Goal: Transaction & Acquisition: Purchase product/service

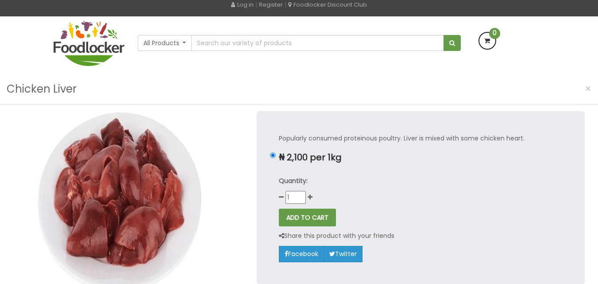
scroll to position [56, 0]
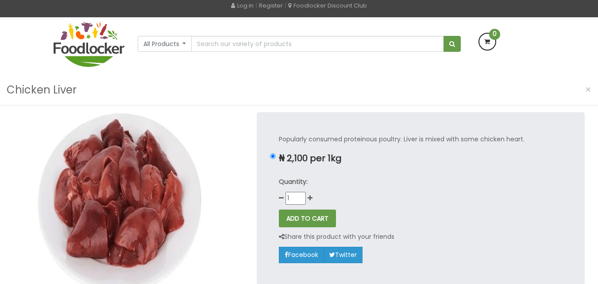
drag, startPoint x: 0, startPoint y: 0, endPoint x: 592, endPoint y: 138, distance: 607.8
click at [592, 138] on html "Lagos and Ogun deliveries will be done on Thursdays | Live Cow, Beef and Cow-sh…" at bounding box center [299, 255] width 598 height 623
click at [297, 213] on button "ADD TO CART" at bounding box center [307, 218] width 57 height 18
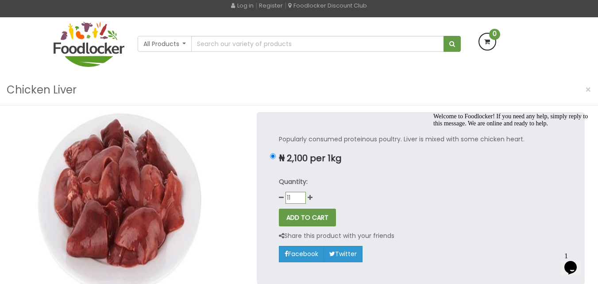
click at [290, 197] on input "11" at bounding box center [296, 198] width 20 height 12
type input "1"
type input "2"
click at [232, 175] on div at bounding box center [129, 205] width 244 height 186
click at [324, 213] on button "ADD TO CART" at bounding box center [307, 218] width 57 height 18
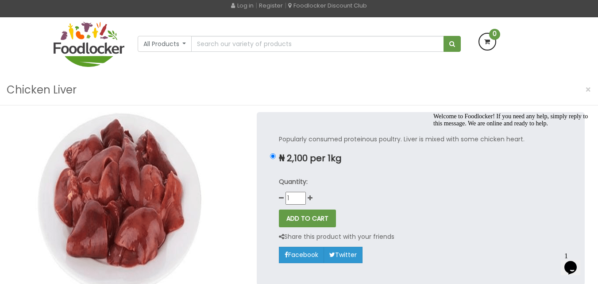
click at [402, 161] on p "₦ 2,100 per 1kg" at bounding box center [421, 158] width 284 height 10
click at [276, 159] on input "₦ 2,100 per 1kg" at bounding box center [273, 156] width 6 height 6
click at [286, 194] on input "1" at bounding box center [296, 198] width 20 height 12
click at [300, 217] on button "ADD TO CART" at bounding box center [307, 218] width 57 height 18
click at [296, 197] on input "01" at bounding box center [296, 198] width 20 height 12
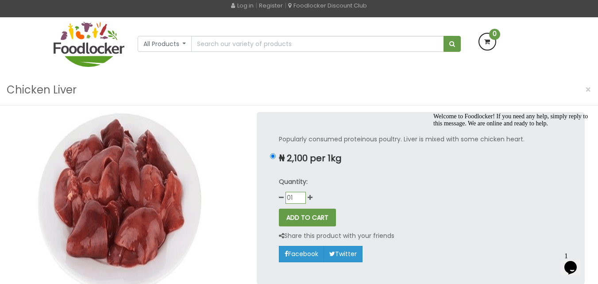
type input "0"
click at [302, 201] on input "0" at bounding box center [296, 198] width 20 height 12
type input "1"
click at [433, 113] on icon "Chat attention grabber" at bounding box center [433, 113] width 0 height 0
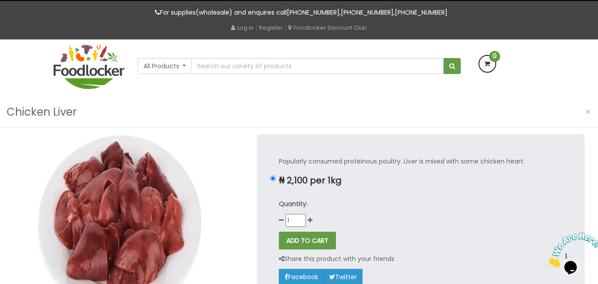
scroll to position [27, 0]
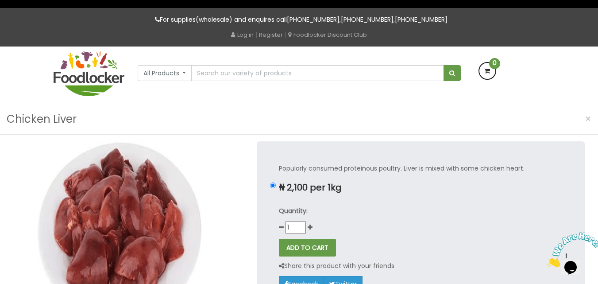
click at [493, 67] on span "0" at bounding box center [494, 63] width 11 height 11
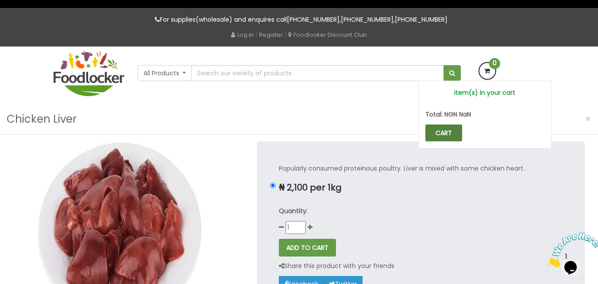
click at [436, 131] on link "CART" at bounding box center [444, 132] width 37 height 17
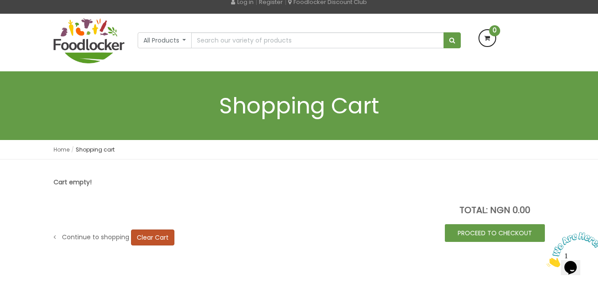
scroll to position [58, 0]
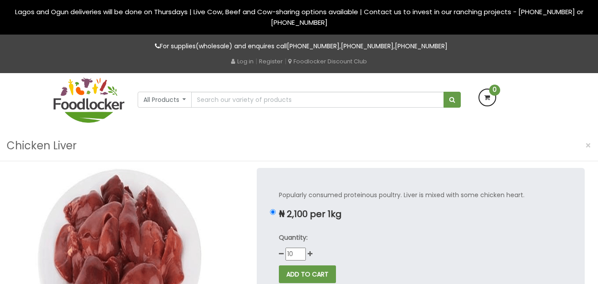
scroll to position [27, 0]
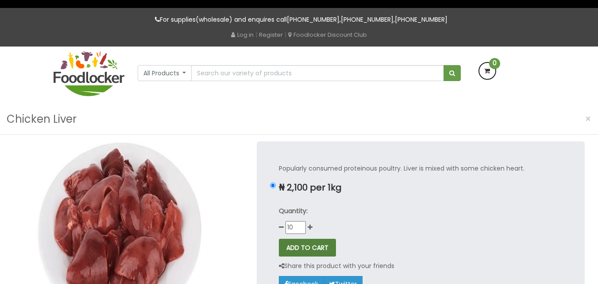
type input "10"
click at [298, 244] on button "ADD TO CART" at bounding box center [307, 248] width 57 height 18
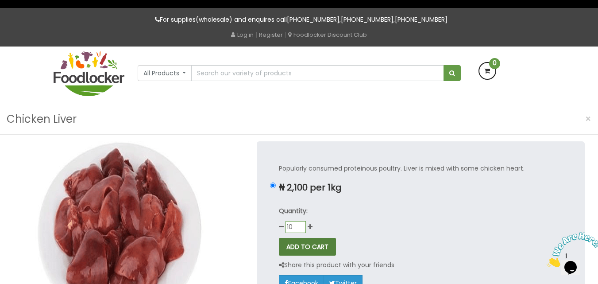
scroll to position [0, 0]
click at [587, 117] on span "×" at bounding box center [588, 118] width 6 height 13
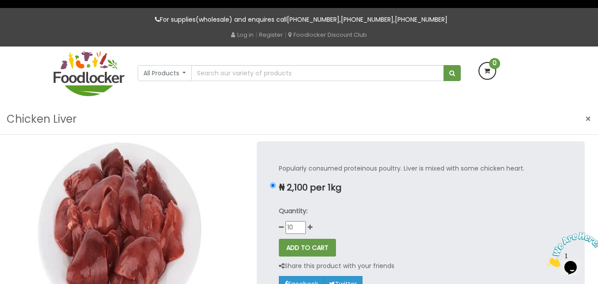
click at [587, 117] on span "×" at bounding box center [588, 118] width 6 height 13
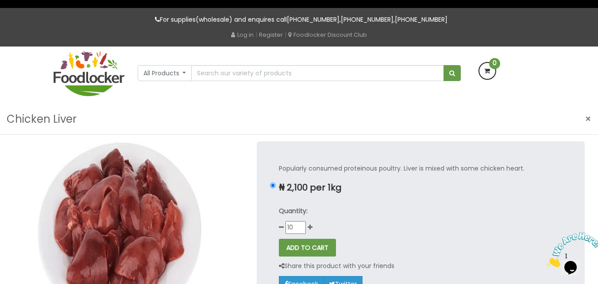
click at [587, 117] on span "×" at bounding box center [588, 118] width 6 height 13
